Goal: Task Accomplishment & Management: Manage account settings

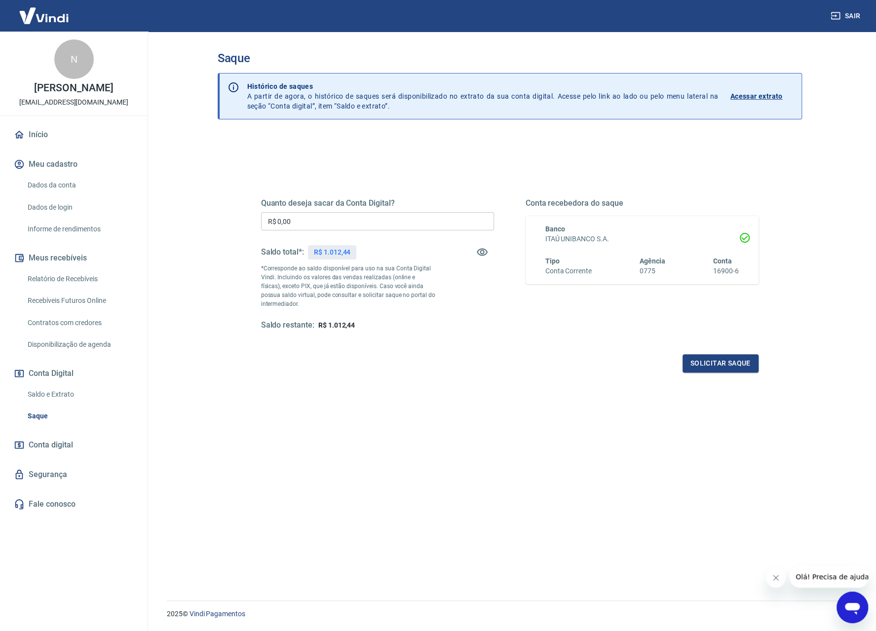
click at [309, 220] on input "R$ 0,00" at bounding box center [377, 221] width 233 height 18
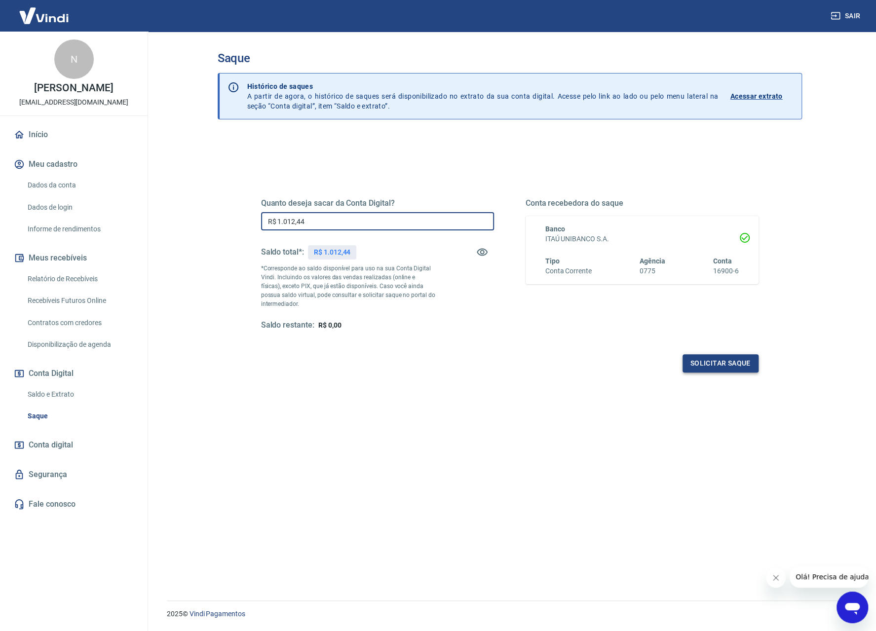
type input "R$ 1.012,44"
click at [732, 364] on button "Solicitar saque" at bounding box center [721, 363] width 76 height 18
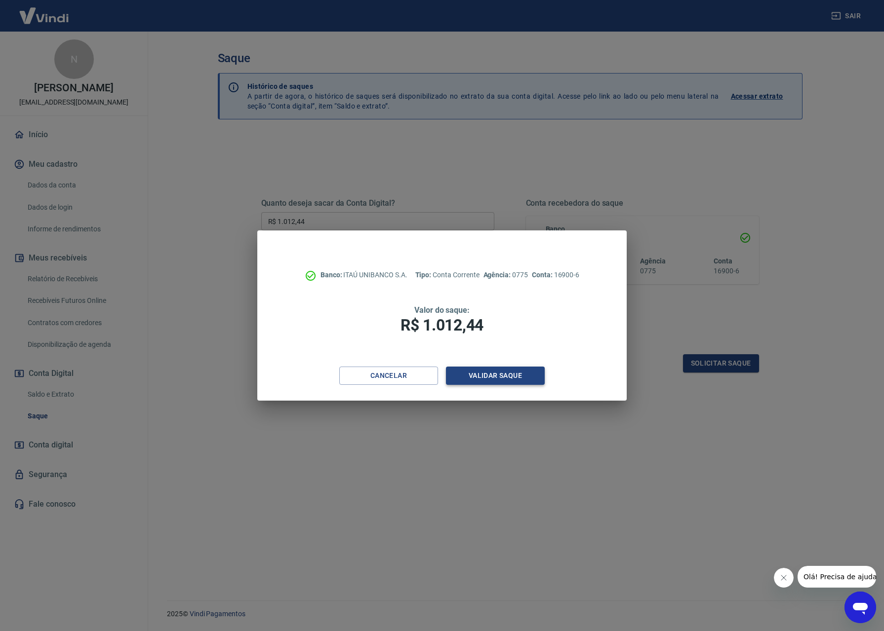
click at [508, 377] on button "Validar saque" at bounding box center [495, 376] width 99 height 18
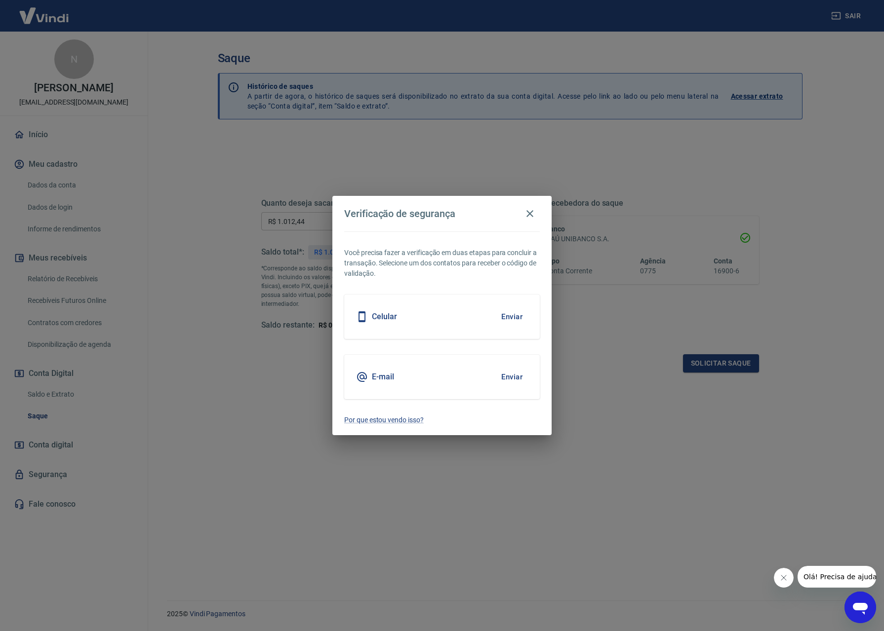
click at [514, 320] on button "Enviar" at bounding box center [512, 317] width 32 height 21
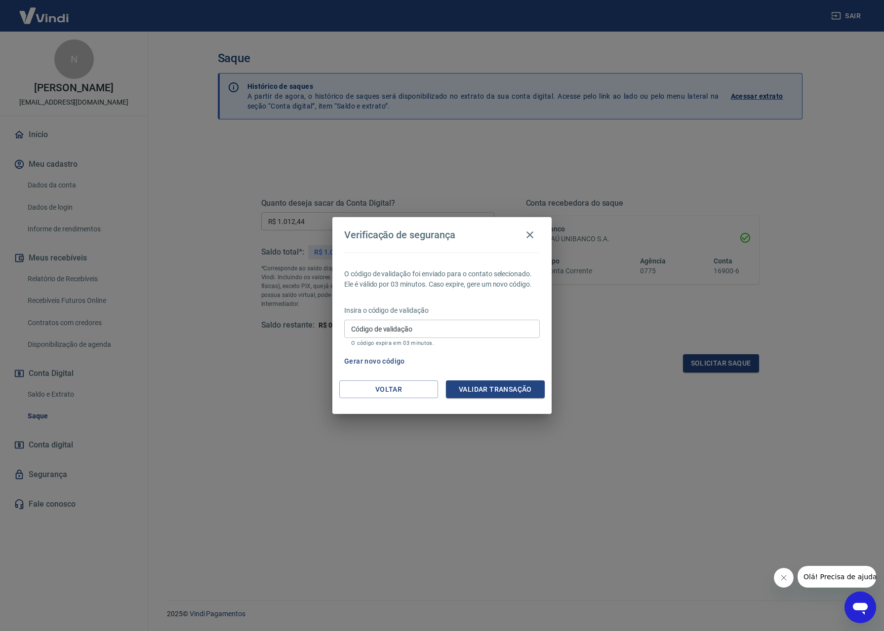
click at [388, 361] on button "Gerar novo código" at bounding box center [374, 361] width 69 height 18
click at [396, 389] on button "Voltar" at bounding box center [388, 390] width 99 height 18
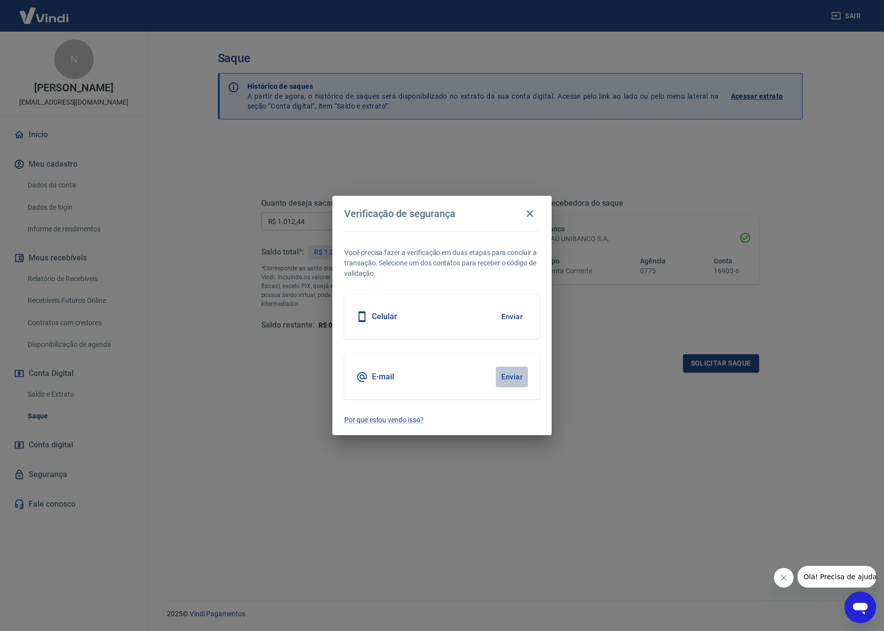
click at [514, 376] on button "Enviar" at bounding box center [512, 377] width 32 height 21
click at [507, 377] on button "Enviar" at bounding box center [512, 377] width 32 height 21
click at [518, 374] on button "Enviar" at bounding box center [512, 377] width 32 height 21
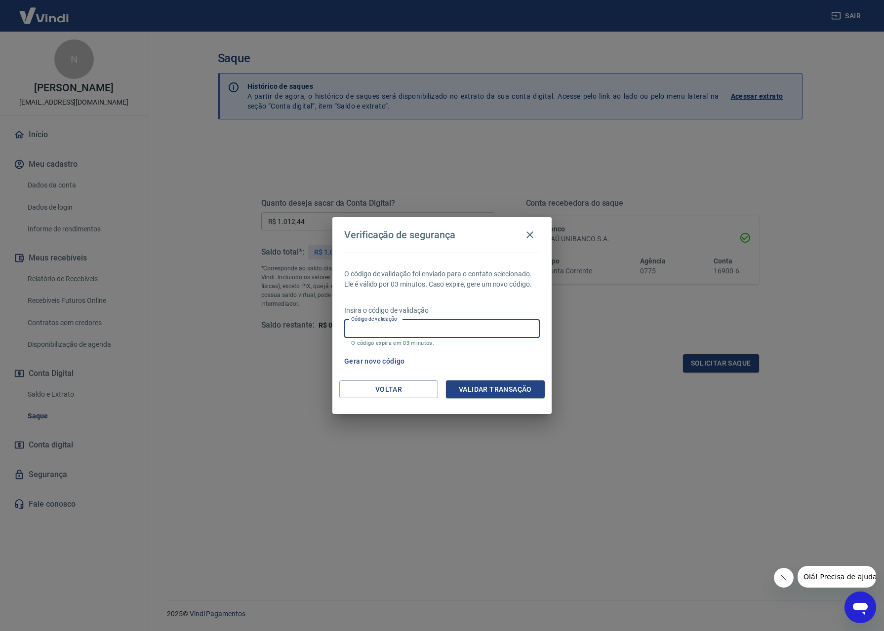
click at [391, 330] on input "Código de validação" at bounding box center [441, 329] width 195 height 18
paste input "292678"
type input "292678"
click at [497, 393] on button "Validar transação" at bounding box center [495, 390] width 99 height 18
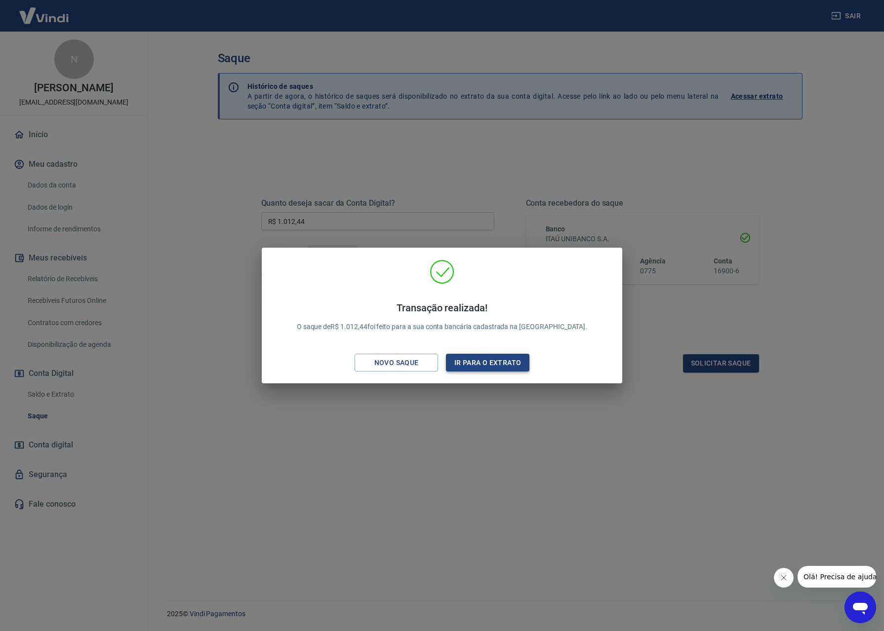
click at [493, 367] on button "Ir para o extrato" at bounding box center [487, 363] width 83 height 18
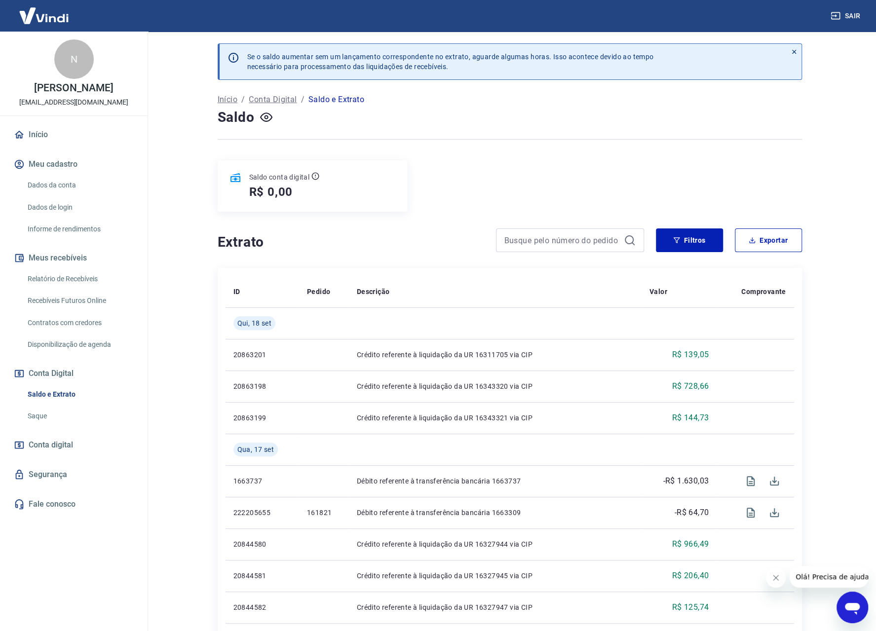
click at [688, 171] on div "Saldo conta digital R$ 0,00" at bounding box center [510, 185] width 584 height 51
